Goal: Information Seeking & Learning: Understand process/instructions

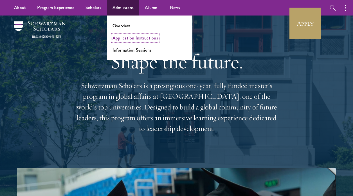
click at [132, 39] on link "Application Instructions" at bounding box center [136, 38] width 46 height 6
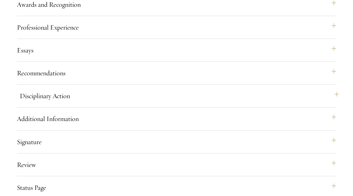
scroll to position [632, 0]
click at [45, 57] on button "Essays" at bounding box center [179, 50] width 319 height 14
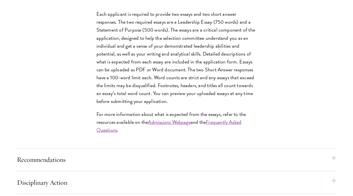
scroll to position [692, 0]
click at [184, 89] on p "Each applicant is required to provide two essays and two short answer responses…" at bounding box center [177, 57] width 160 height 95
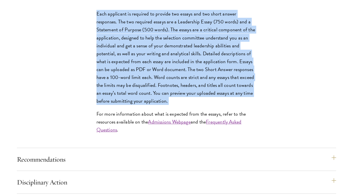
click at [184, 89] on p "Each applicant is required to provide two essays and two short answer responses…" at bounding box center [177, 57] width 160 height 95
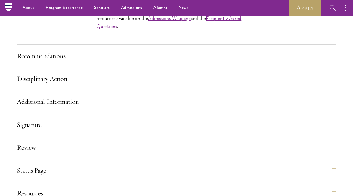
scroll to position [575, 0]
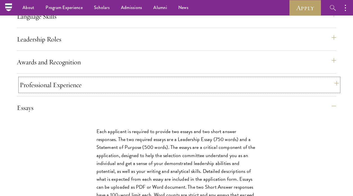
click at [48, 91] on button "Professional Experience" at bounding box center [179, 85] width 319 height 14
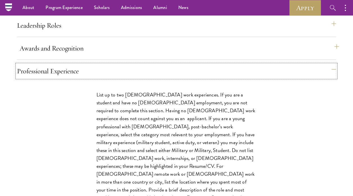
scroll to position [587, 0]
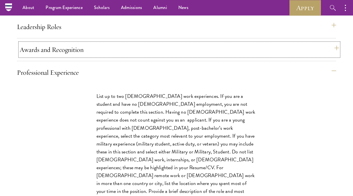
click at [65, 56] on button "Awards and Recognition" at bounding box center [179, 50] width 319 height 14
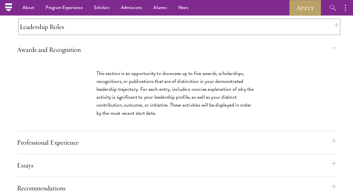
click at [53, 33] on button "Leadership Roles" at bounding box center [179, 27] width 319 height 14
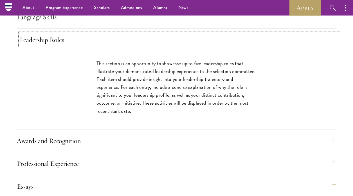
scroll to position [571, 0]
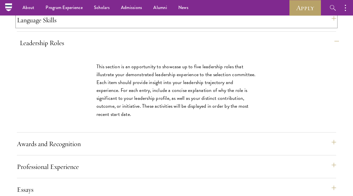
click at [53, 27] on button "Language Skills" at bounding box center [176, 20] width 319 height 14
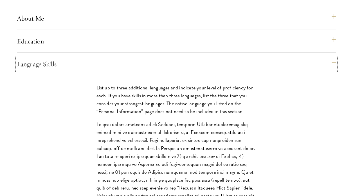
scroll to position [528, 0]
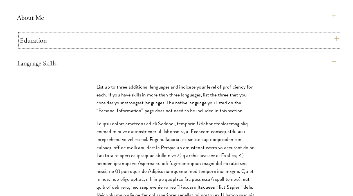
click at [52, 47] on button "Education" at bounding box center [179, 40] width 319 height 14
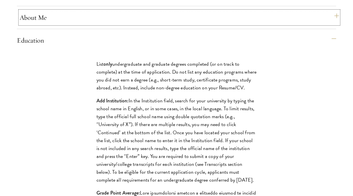
click at [35, 24] on button "About Me" at bounding box center [179, 18] width 319 height 14
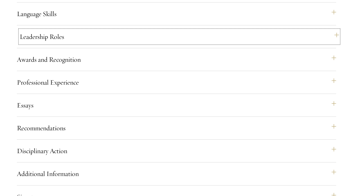
click at [37, 43] on button "Leadership Roles" at bounding box center [179, 37] width 319 height 14
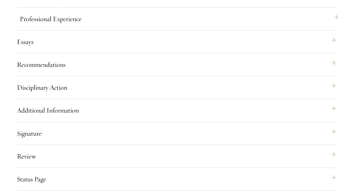
scroll to position [766, 0]
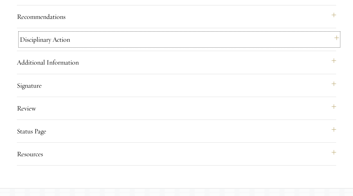
click at [58, 46] on button "Disciplinary Action" at bounding box center [179, 40] width 319 height 14
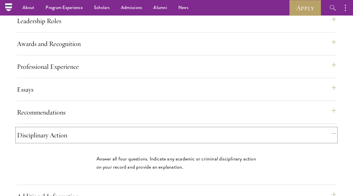
scroll to position [496, 0]
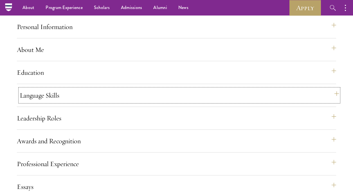
click at [53, 102] on button "Language Skills" at bounding box center [179, 95] width 319 height 14
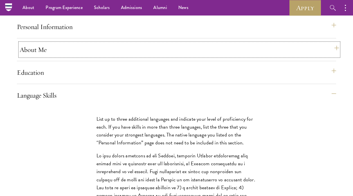
click at [40, 56] on button "About Me" at bounding box center [179, 50] width 319 height 14
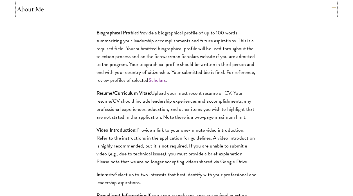
scroll to position [560, 0]
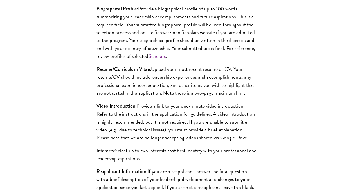
click at [125, 97] on p "Resume/Curriculum Vitae: Upload your most recent resume or CV. Your resume/CV s…" at bounding box center [177, 81] width 160 height 32
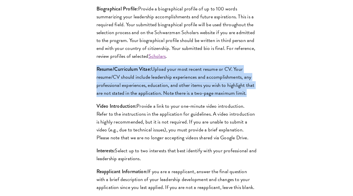
click at [125, 97] on p "Resume/Curriculum Vitae: Upload your most recent resume or CV. Your resume/CV s…" at bounding box center [177, 81] width 160 height 32
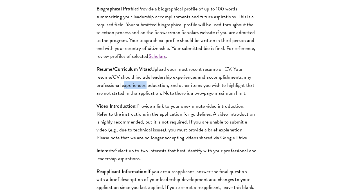
click at [125, 97] on p "Resume/Curriculum Vitae: Upload your most recent resume or CV. Your resume/CV s…" at bounding box center [177, 81] width 160 height 32
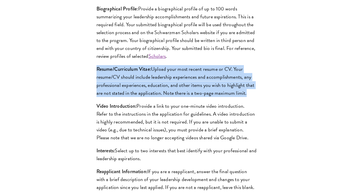
click at [125, 97] on p "Resume/Curriculum Vitae: Upload your most recent resume or CV. Your resume/CV s…" at bounding box center [177, 81] width 160 height 32
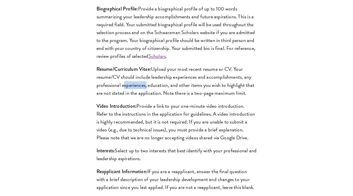
click at [125, 97] on p "Resume/Curriculum Vitae: Upload your most recent resume or CV. Your resume/CV s…" at bounding box center [177, 81] width 160 height 32
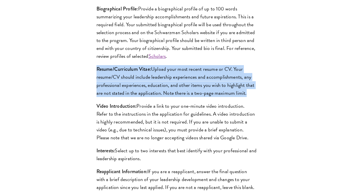
click at [125, 97] on p "Resume/Curriculum Vitae: Upload your most recent resume or CV. Your resume/CV s…" at bounding box center [177, 81] width 160 height 32
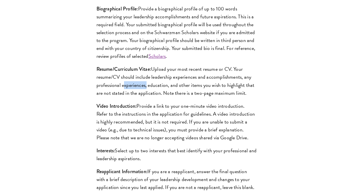
click at [125, 97] on p "Resume/Curriculum Vitae: Upload your most recent resume or CV. Your resume/CV s…" at bounding box center [177, 81] width 160 height 32
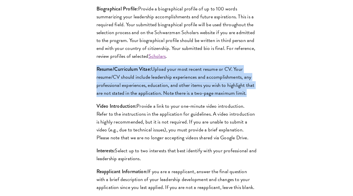
click at [125, 97] on p "Resume/Curriculum Vitae: Upload your most recent resume or CV. Your resume/CV s…" at bounding box center [177, 81] width 160 height 32
click at [122, 94] on p "Resume/Curriculum Vitae: Upload your most recent resume or CV. Your resume/CV s…" at bounding box center [177, 81] width 160 height 32
drag, startPoint x: 250, startPoint y: 114, endPoint x: 83, endPoint y: 85, distance: 169.6
click at [83, 85] on div "Biographical Profile: Provide a biographical profile of up to 100 words summari…" at bounding box center [177, 100] width 194 height 209
copy p "Resume/Curriculum Vitae: Upload your most recent resume or CV. Your resume/CV s…"
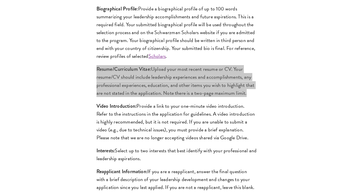
drag, startPoint x: 140, startPoint y: 102, endPoint x: 124, endPoint y: 9, distance: 94.8
click at [0, 0] on div "Start the Process Take the first step toward joining a global community that wi…" at bounding box center [176, 52] width 353 height 899
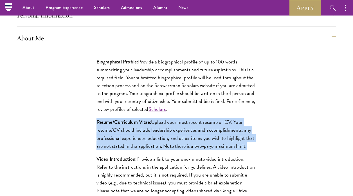
scroll to position [458, 0]
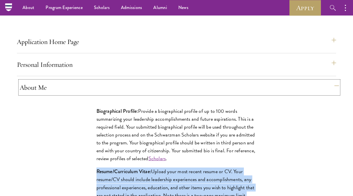
click at [38, 94] on button "About Me" at bounding box center [179, 87] width 319 height 14
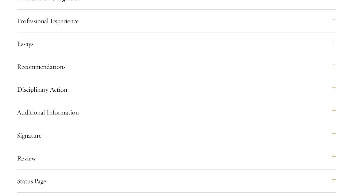
scroll to position [667, 0]
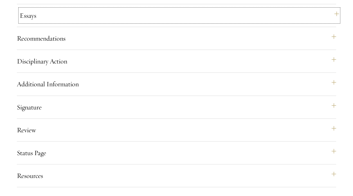
click at [31, 22] on button "Essays" at bounding box center [179, 16] width 319 height 14
